Goal: Task Accomplishment & Management: Use online tool/utility

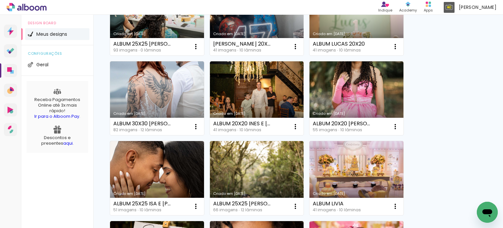
scroll to position [33, 0]
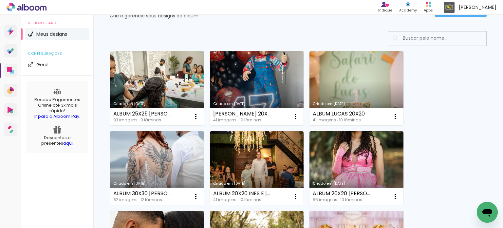
click at [260, 87] on link "Criado em [DATE]" at bounding box center [257, 88] width 94 height 74
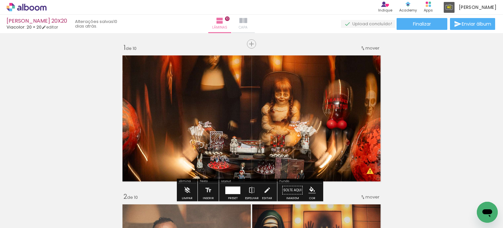
click at [248, 25] on span "Capa" at bounding box center [243, 28] width 9 height 6
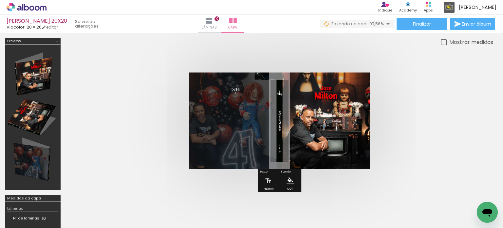
click at [231, 13] on div "› Editor de álbum Indique Indique e ganhe Conteúdo que inspira Academy Produtos…" at bounding box center [251, 7] width 503 height 15
click at [213, 18] on iron-icon at bounding box center [210, 21] width 8 height 8
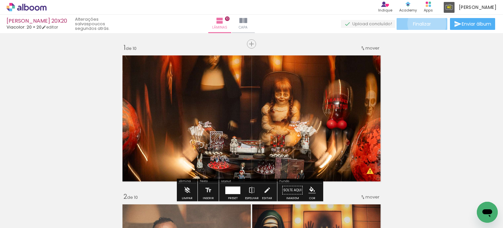
click at [425, 24] on span "Finalizar" at bounding box center [422, 24] width 18 height 5
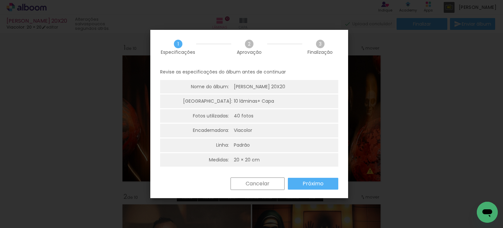
click at [0, 0] on slot "Próximo" at bounding box center [0, 0] width 0 height 0
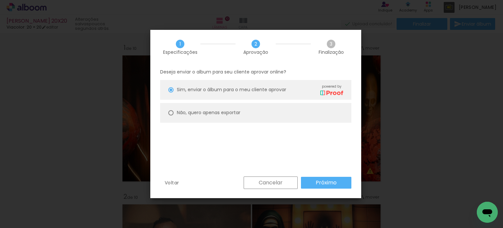
click at [0, 0] on slot "Próximo" at bounding box center [0, 0] width 0 height 0
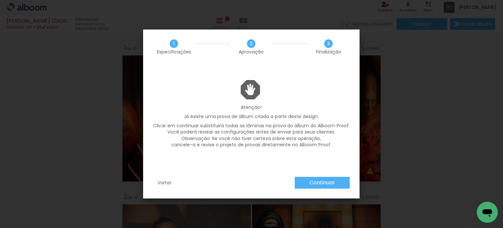
click at [0, 0] on slot "Continuar" at bounding box center [0, 0] width 0 height 0
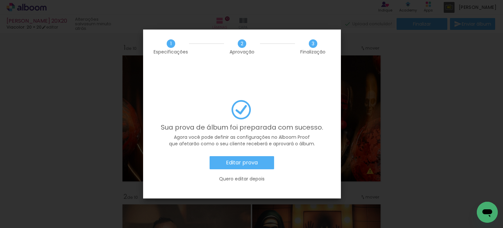
click at [0, 0] on slot "Editar prova" at bounding box center [0, 0] width 0 height 0
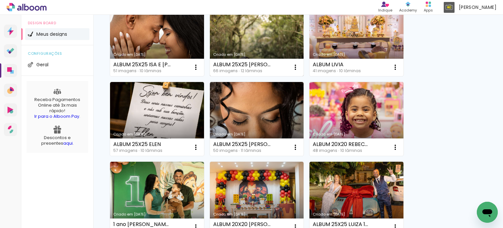
scroll to position [295, 0]
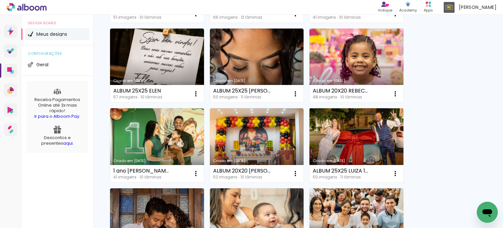
click at [357, 139] on link "Criado em [DATE]" at bounding box center [357, 145] width 94 height 74
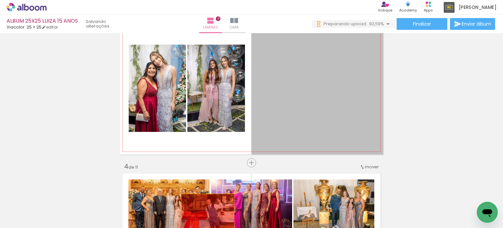
drag, startPoint x: 284, startPoint y: 81, endPoint x: 206, endPoint y: 218, distance: 157.5
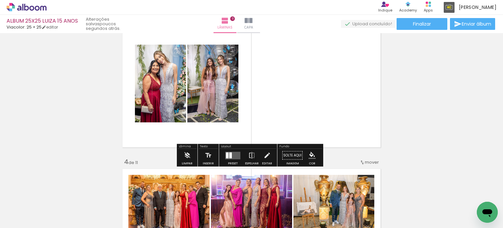
scroll to position [295, 0]
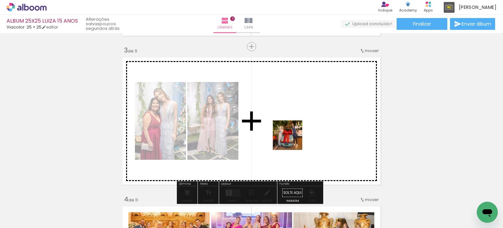
drag, startPoint x: 67, startPoint y: 209, endPoint x: 295, endPoint y: 140, distance: 238.1
click at [295, 140] on quentale-workspace at bounding box center [251, 114] width 503 height 228
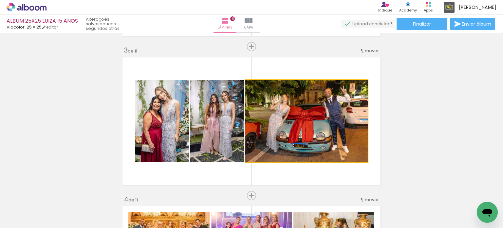
click at [298, 134] on quentale-photo at bounding box center [307, 121] width 123 height 82
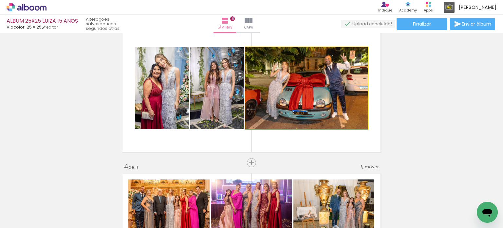
click at [302, 80] on quentale-photo at bounding box center [307, 88] width 123 height 82
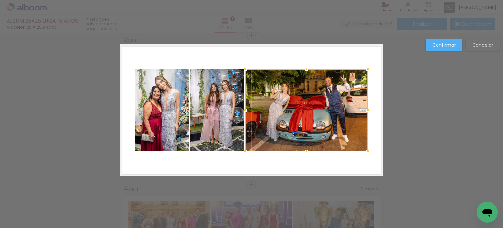
scroll to position [306, 0]
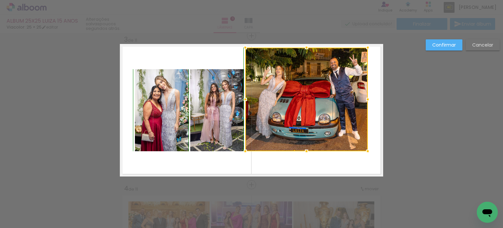
drag, startPoint x: 305, startPoint y: 68, endPoint x: 307, endPoint y: 48, distance: 20.2
click at [307, 48] on div at bounding box center [306, 47] width 13 height 13
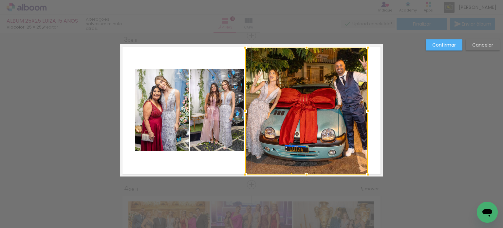
drag, startPoint x: 302, startPoint y: 151, endPoint x: 297, endPoint y: 172, distance: 21.9
click at [297, 172] on div at bounding box center [307, 111] width 123 height 127
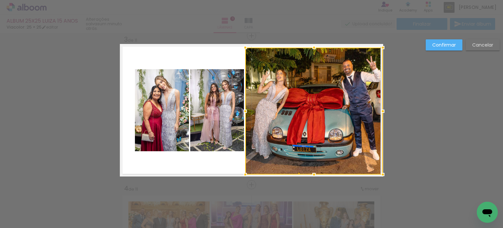
drag, startPoint x: 366, startPoint y: 111, endPoint x: 380, endPoint y: 111, distance: 14.1
click at [380, 111] on div at bounding box center [383, 111] width 13 height 13
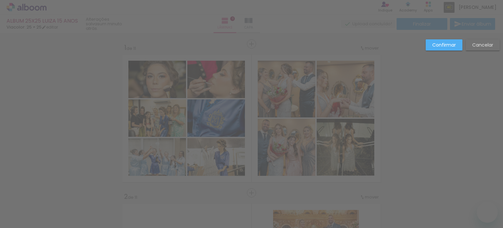
click at [0, 0] on slot "Confirmar" at bounding box center [0, 0] width 0 height 0
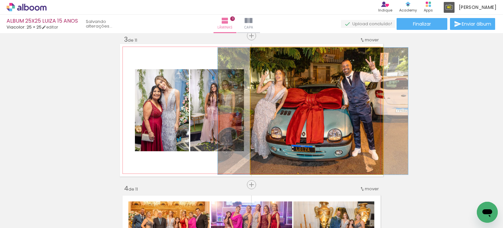
drag, startPoint x: 341, startPoint y: 122, endPoint x: 337, endPoint y: 122, distance: 3.6
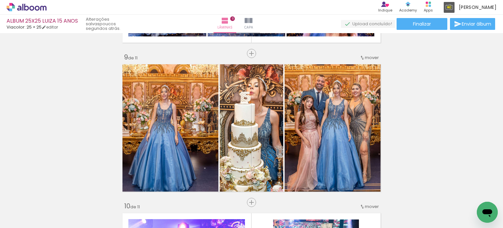
scroll to position [1191, 0]
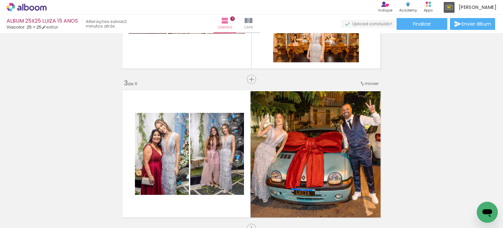
scroll to position [295, 0]
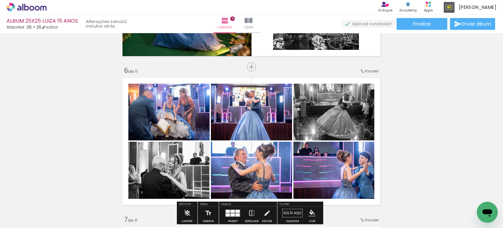
scroll to position [754, 0]
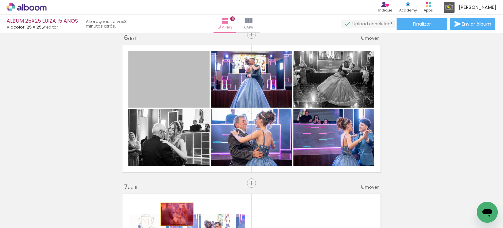
drag, startPoint x: 175, startPoint y: 87, endPoint x: 175, endPoint y: 215, distance: 127.8
click at [175, 215] on quentale-workspace at bounding box center [251, 114] width 503 height 228
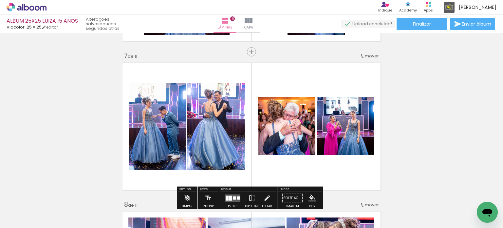
scroll to position [787, 0]
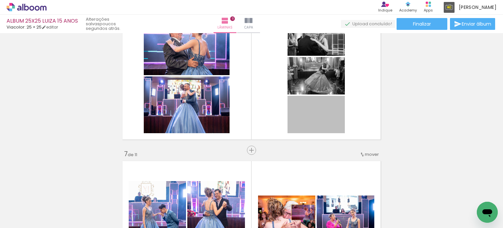
drag, startPoint x: 328, startPoint y: 117, endPoint x: 301, endPoint y: 212, distance: 99.0
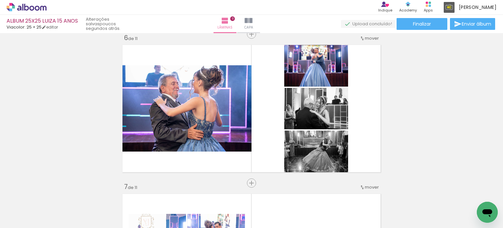
scroll to position [0, 0]
click at [27, 211] on div "Biblioteca 54 fotos Todas as fotos Não utilizadas Adicionar Fotos" at bounding box center [20, 207] width 41 height 32
click at [28, 209] on input "Todas as fotos" at bounding box center [18, 208] width 25 height 6
click at [0, 0] on slot "Não utilizadas" at bounding box center [0, 0] width 0 height 0
type input "Não utilizadas"
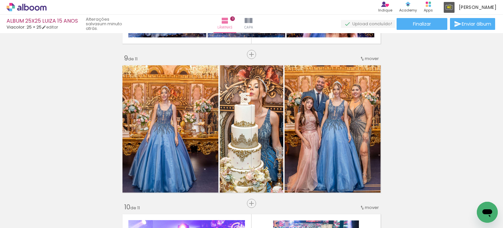
scroll to position [1344, 0]
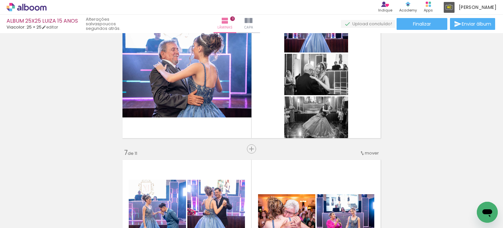
scroll to position [750, 0]
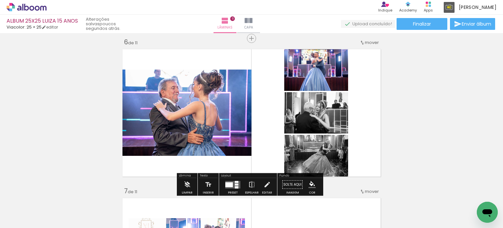
click at [226, 186] on div at bounding box center [230, 184] width 8 height 5
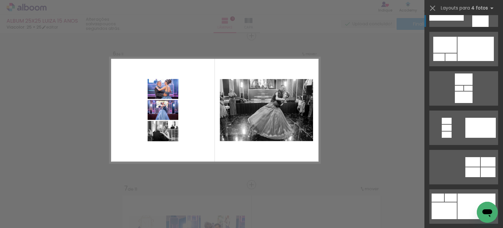
scroll to position [66, 0]
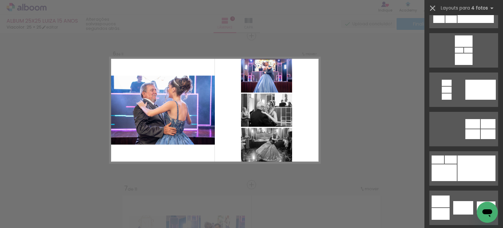
click at [432, 8] on iron-icon at bounding box center [432, 8] width 9 height 9
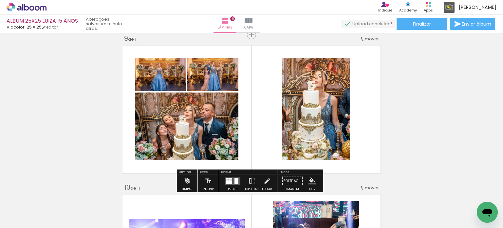
scroll to position [1211, 0]
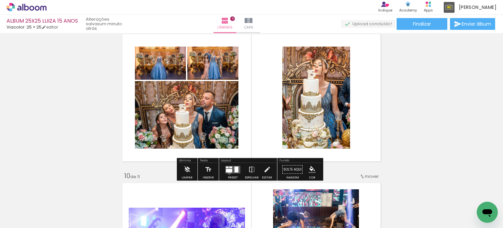
click at [228, 173] on quentale-layouter at bounding box center [233, 170] width 15 height 8
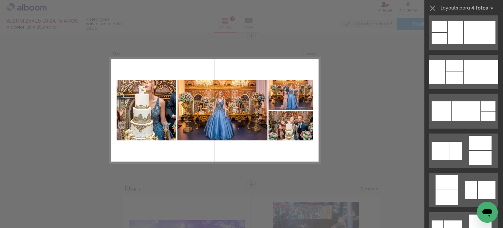
scroll to position [1967, 0]
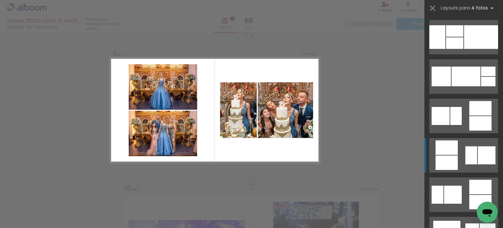
click at [465, 49] on div at bounding box center [481, 37] width 34 height 24
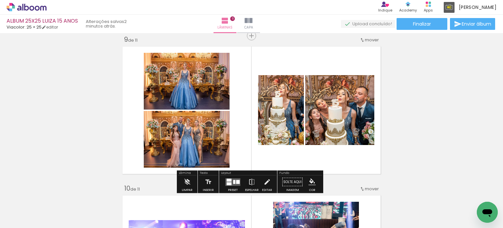
click at [226, 178] on div at bounding box center [233, 181] width 18 height 13
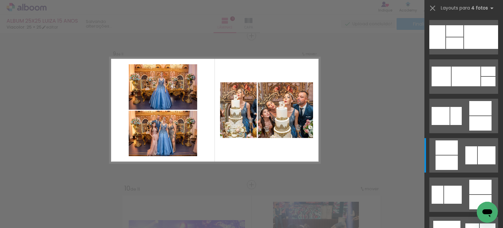
scroll to position [2085, 0]
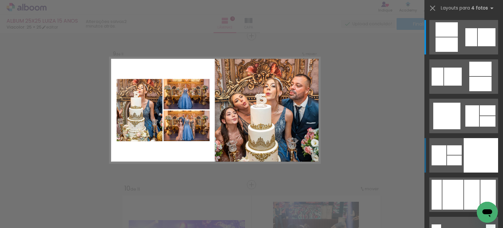
click at [487, 158] on div at bounding box center [481, 155] width 34 height 34
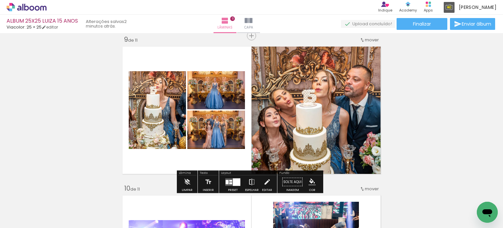
click at [246, 181] on paper-button "Espelhar" at bounding box center [252, 183] width 17 height 17
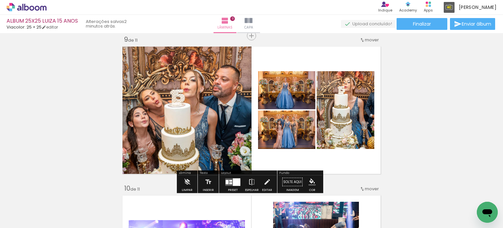
click at [233, 184] on div at bounding box center [237, 182] width 8 height 8
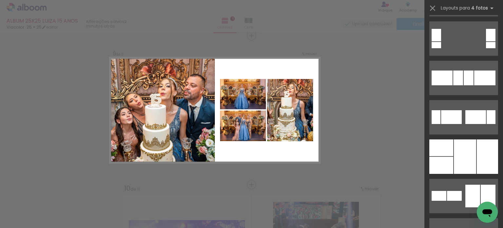
scroll to position [2530, 0]
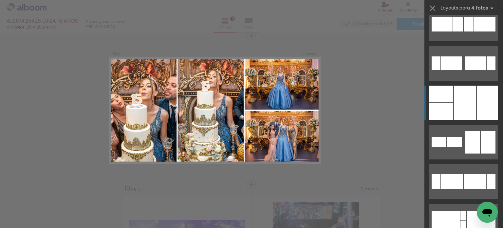
click at [462, 98] on div at bounding box center [465, 103] width 22 height 34
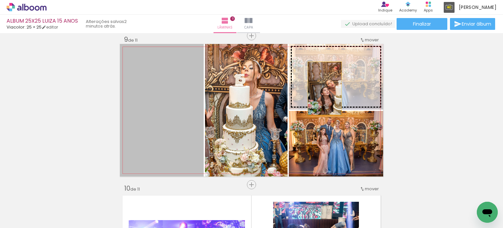
drag, startPoint x: 155, startPoint y: 126, endPoint x: 323, endPoint y: 88, distance: 171.7
click at [0, 0] on slot at bounding box center [0, 0] width 0 height 0
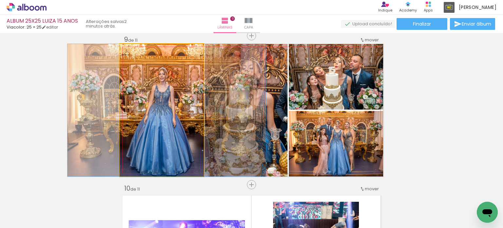
drag, startPoint x: 154, startPoint y: 115, endPoint x: 159, endPoint y: 113, distance: 5.2
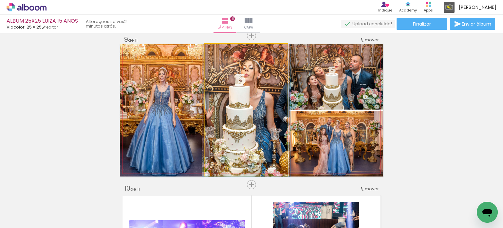
click at [256, 94] on quentale-photo at bounding box center [246, 110] width 83 height 132
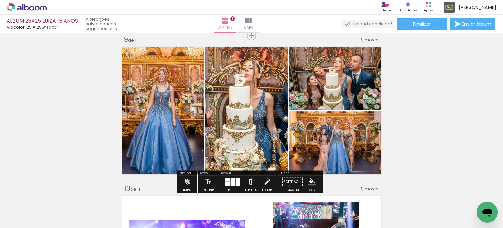
click at [228, 182] on div at bounding box center [228, 184] width 5 height 4
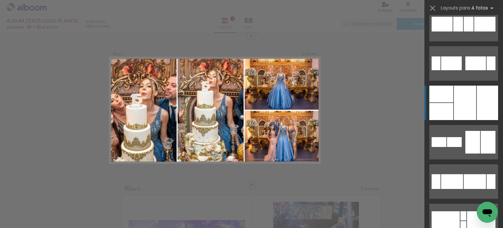
scroll to position [2596, 0]
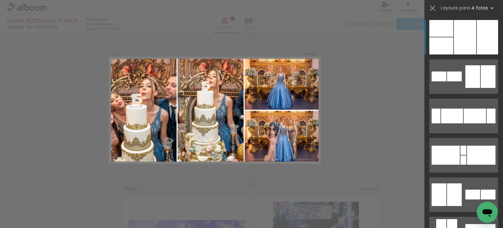
click at [443, 31] on div at bounding box center [442, 28] width 24 height 17
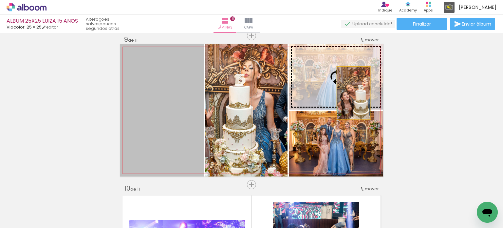
drag, startPoint x: 176, startPoint y: 130, endPoint x: 351, endPoint y: 93, distance: 179.6
click at [0, 0] on slot at bounding box center [0, 0] width 0 height 0
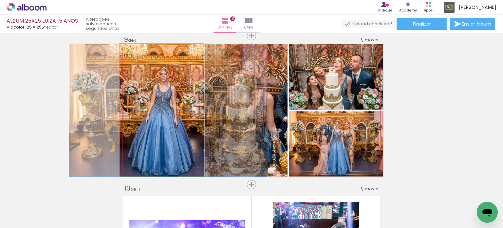
drag, startPoint x: 163, startPoint y: 128, endPoint x: 169, endPoint y: 126, distance: 5.8
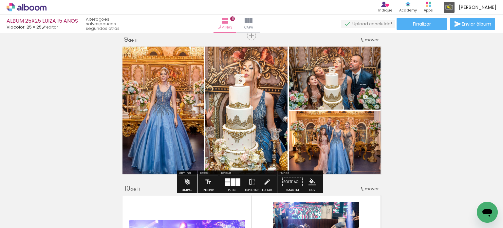
click at [237, 181] on div at bounding box center [238, 182] width 4 height 8
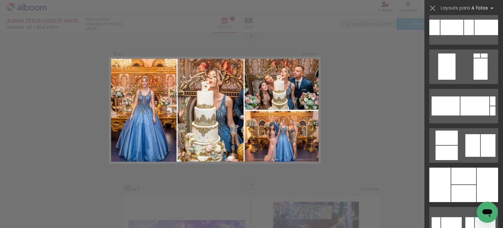
scroll to position [3481, 0]
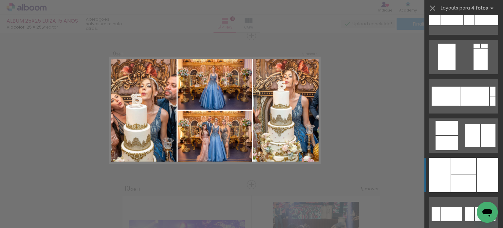
click at [467, 169] on div at bounding box center [464, 166] width 25 height 17
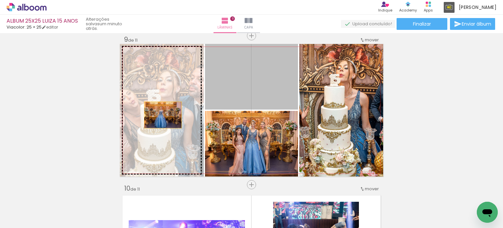
drag, startPoint x: 237, startPoint y: 80, endPoint x: 161, endPoint y: 115, distance: 83.5
click at [0, 0] on slot at bounding box center [0, 0] width 0 height 0
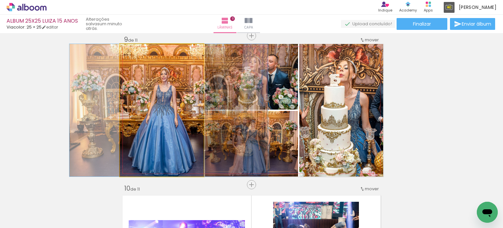
drag, startPoint x: 161, startPoint y: 115, endPoint x: 167, endPoint y: 115, distance: 6.2
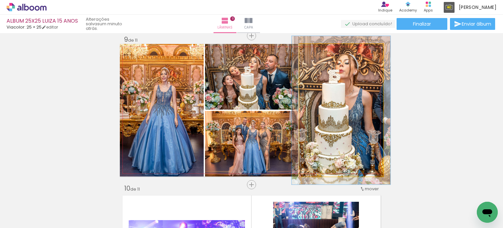
type paper-slider "112"
click at [316, 51] on div at bounding box center [318, 51] width 6 height 6
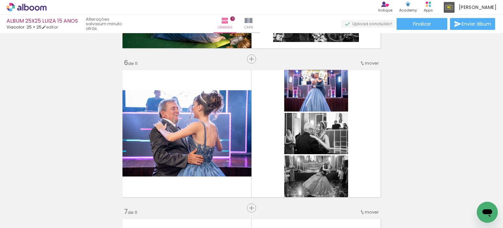
scroll to position [773, 0]
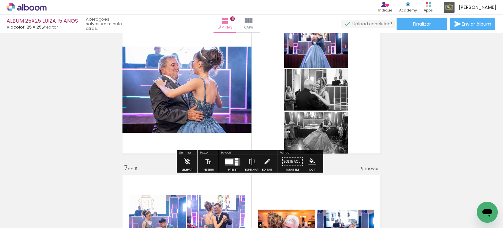
click at [230, 162] on div at bounding box center [230, 161] width 8 height 5
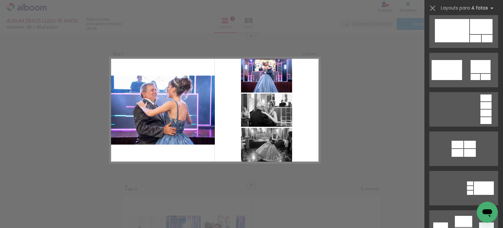
scroll to position [656, 0]
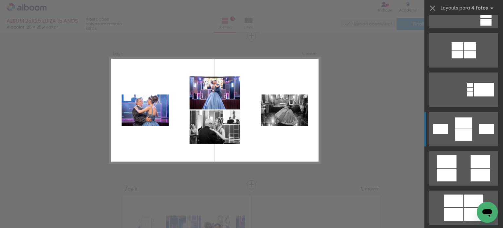
click at [479, 190] on quentale-layouter at bounding box center [464, 207] width 69 height 34
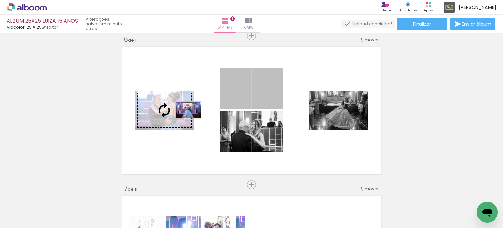
drag, startPoint x: 255, startPoint y: 94, endPoint x: 159, endPoint y: 115, distance: 97.9
click at [0, 0] on slot at bounding box center [0, 0] width 0 height 0
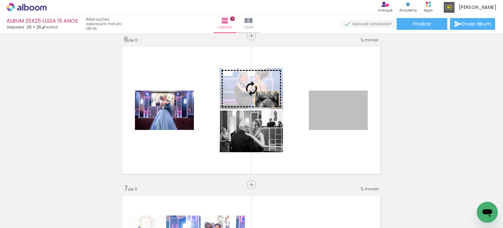
drag, startPoint x: 351, startPoint y: 110, endPoint x: 259, endPoint y: 95, distance: 93.7
click at [0, 0] on slot at bounding box center [0, 0] width 0 height 0
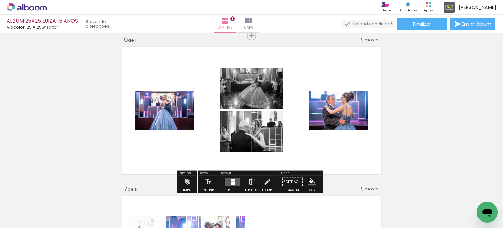
click at [226, 180] on quentale-layouter at bounding box center [233, 182] width 15 height 8
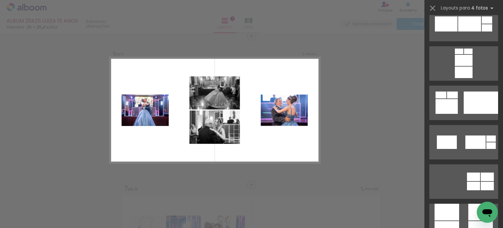
scroll to position [1731, 0]
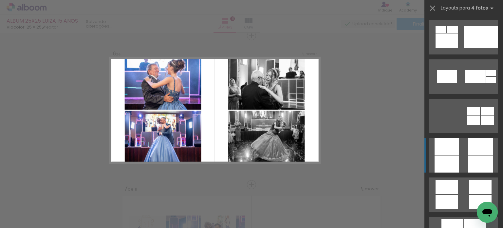
click at [471, 145] on div at bounding box center [481, 146] width 25 height 17
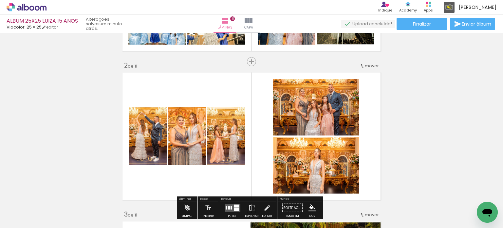
scroll to position [164, 0]
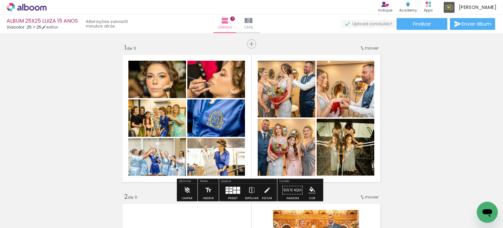
scroll to position [1731, 0]
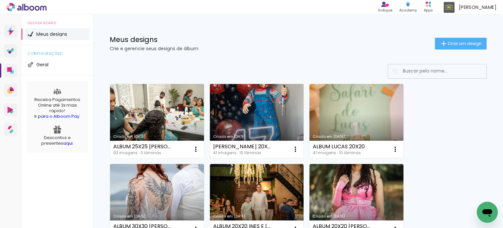
click at [255, 103] on link "Criado em [DATE]" at bounding box center [257, 121] width 94 height 74
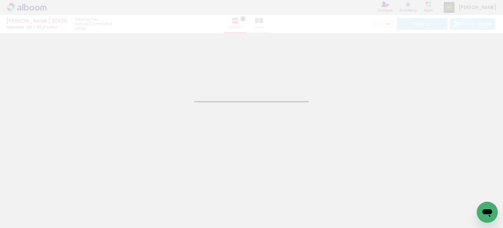
type input "JPG"
type input "Alta, 300 DPI"
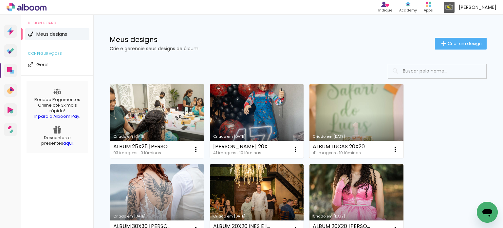
click at [340, 119] on link "Criado em [DATE]" at bounding box center [357, 121] width 94 height 74
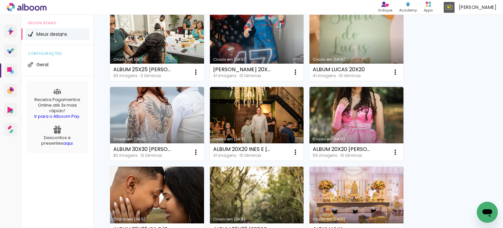
scroll to position [66, 0]
